Goal: Information Seeking & Learning: Check status

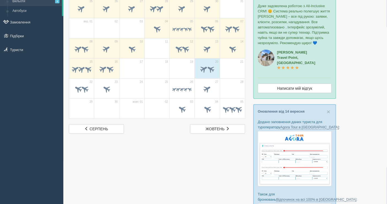
scroll to position [32, 0]
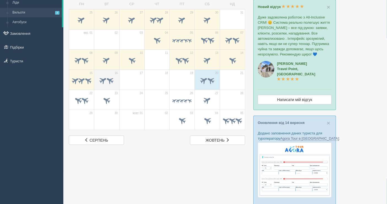
click at [106, 77] on span at bounding box center [110, 80] width 9 height 9
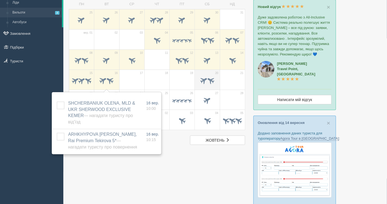
click at [215, 79] on span at bounding box center [210, 80] width 9 height 9
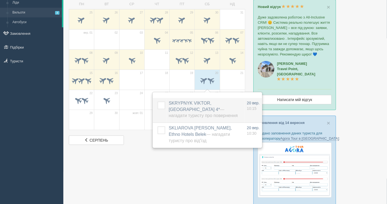
click at [196, 111] on span "SKRYPNYK VIKTOR, [GEOGRAPHIC_DATA] 4* — Нагадати туристу про повернення" at bounding box center [203, 109] width 69 height 17
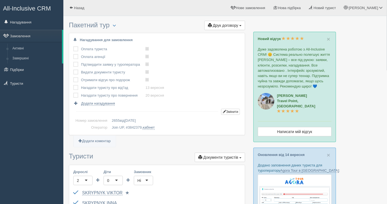
click at [5, 115] on div "All-Inclusive CRM Нагадування Замовлення Активні Завершені" at bounding box center [31, 102] width 63 height 204
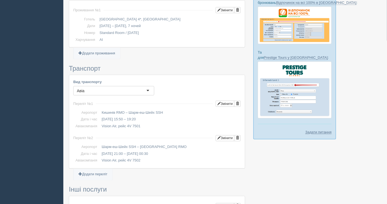
scroll to position [246, 0]
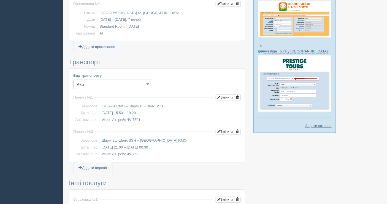
click at [14, 125] on div "All-Inclusive CRM Нагадування Замовлення Активні Завершені" at bounding box center [193, 125] width 387 height 743
